Goal: Book appointment/travel/reservation

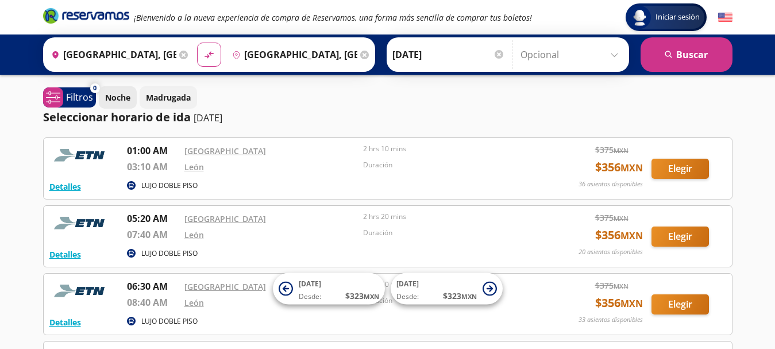
click at [122, 101] on p "Noche" at bounding box center [117, 97] width 25 height 12
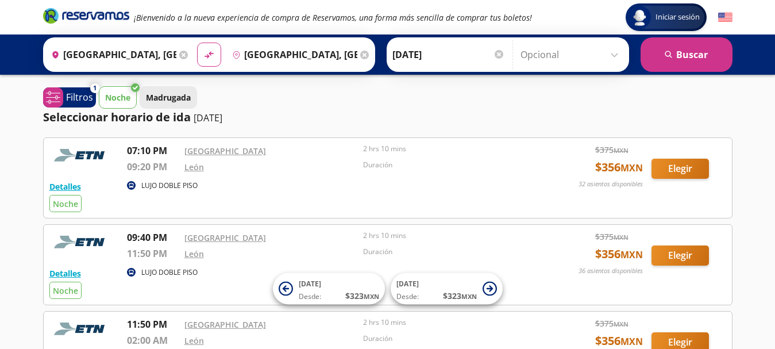
click at [167, 91] on button "Madrugada" at bounding box center [168, 97] width 57 height 22
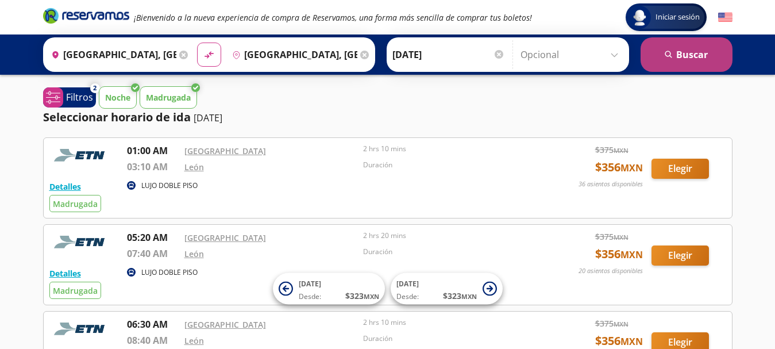
click at [696, 50] on button "search [GEOGRAPHIC_DATA]" at bounding box center [686, 54] width 92 height 34
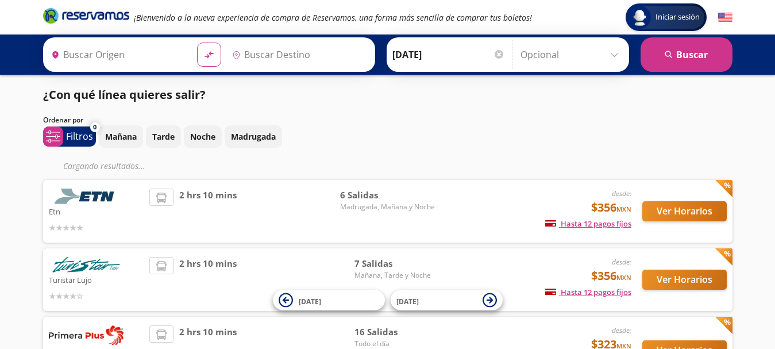
type input "[GEOGRAPHIC_DATA], [GEOGRAPHIC_DATA]"
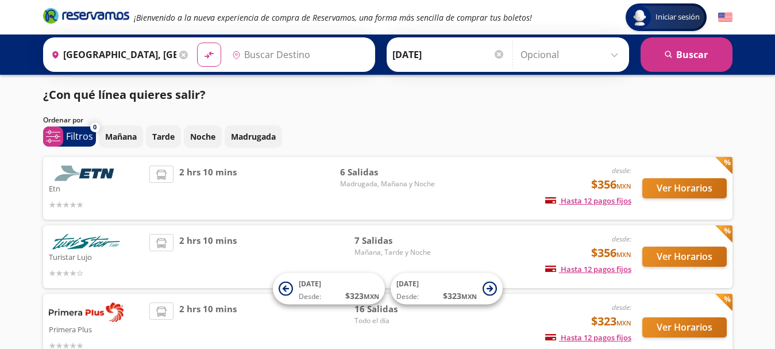
type input "[GEOGRAPHIC_DATA], [GEOGRAPHIC_DATA]"
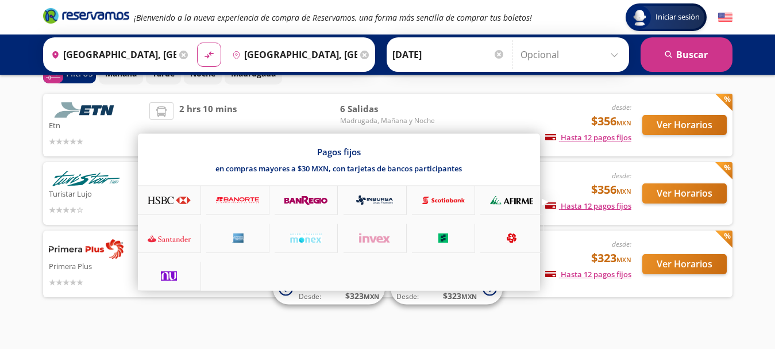
scroll to position [75, 0]
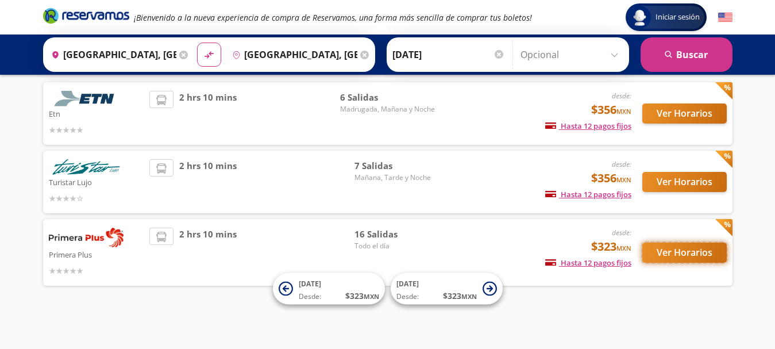
click at [697, 249] on button "Ver Horarios" at bounding box center [684, 252] width 84 height 20
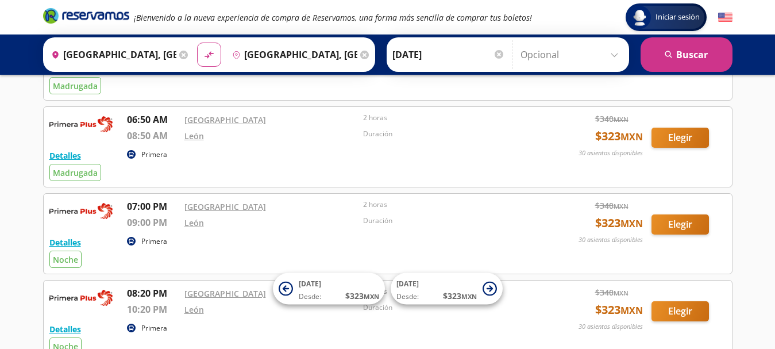
scroll to position [114, 0]
